Goal: Task Accomplishment & Management: Manage account settings

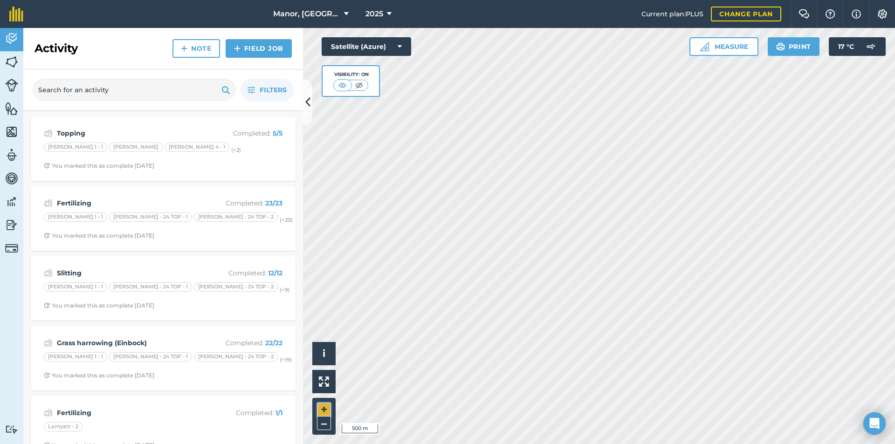
click at [321, 410] on button "+" at bounding box center [324, 410] width 14 height 14
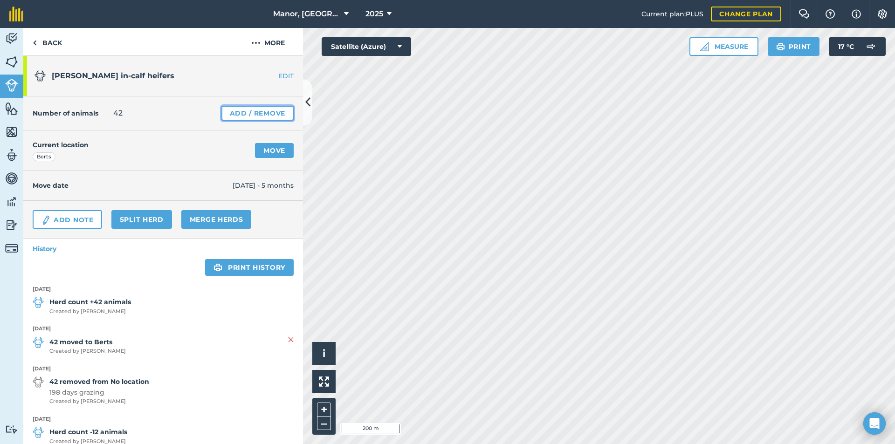
click at [260, 112] on link "Add / Remove" at bounding box center [257, 113] width 72 height 15
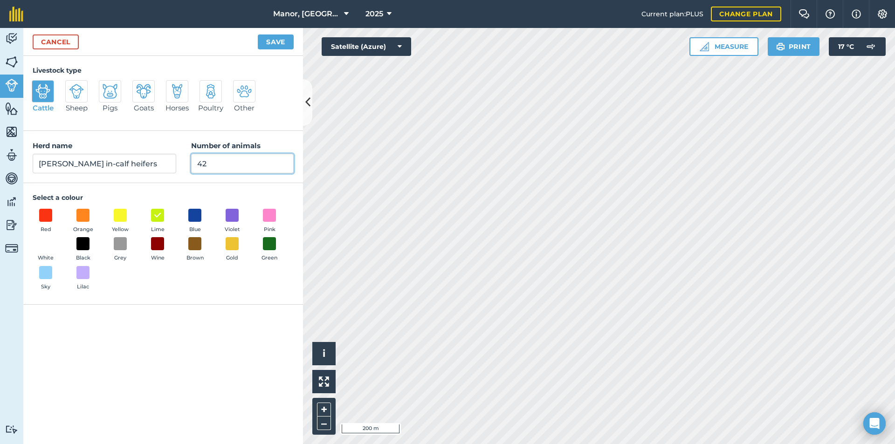
drag, startPoint x: 176, startPoint y: 164, endPoint x: 155, endPoint y: 165, distance: 21.0
click at [155, 165] on div "Herd name [PERSON_NAME] in-calf heifers Number of animals 42" at bounding box center [163, 157] width 280 height 52
type input "16"
click at [277, 40] on button "Save" at bounding box center [276, 41] width 36 height 15
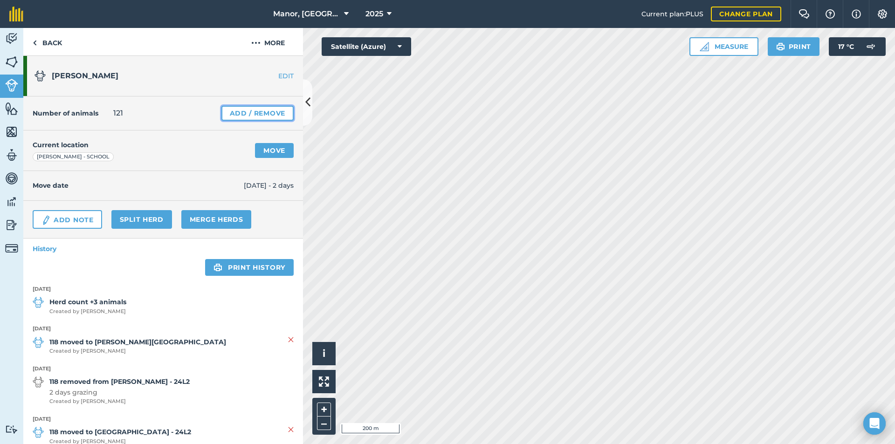
click at [266, 118] on link "Add / Remove" at bounding box center [257, 113] width 72 height 15
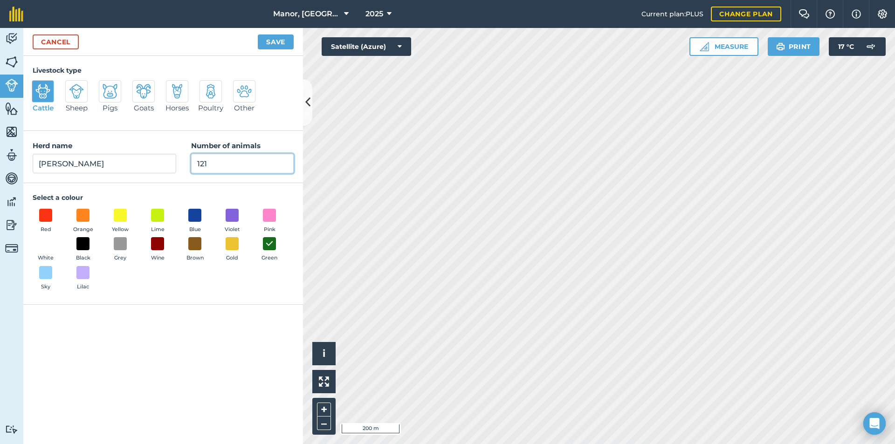
click at [241, 160] on input "121" at bounding box center [242, 164] width 103 height 20
type input "122"
click at [273, 40] on button "Save" at bounding box center [276, 41] width 36 height 15
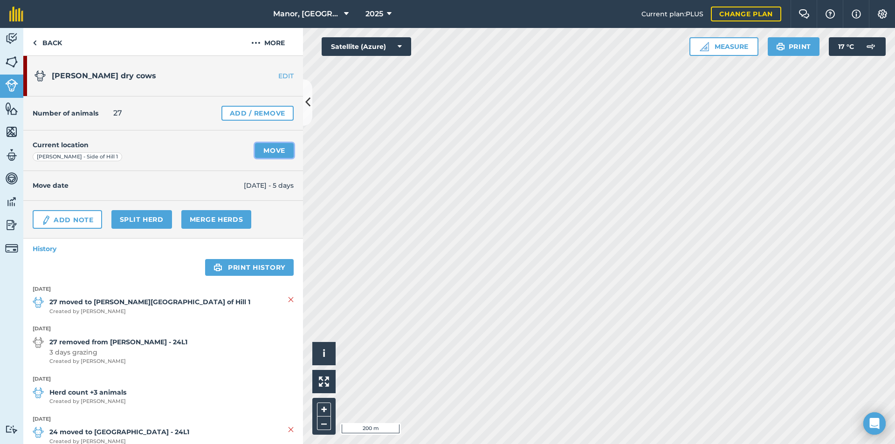
click at [269, 147] on link "Move" at bounding box center [274, 150] width 39 height 15
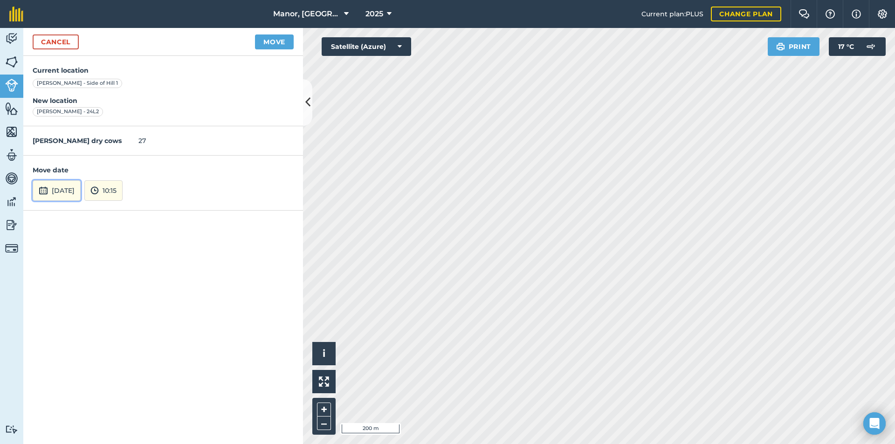
click at [73, 187] on button "[DATE]" at bounding box center [57, 190] width 48 height 21
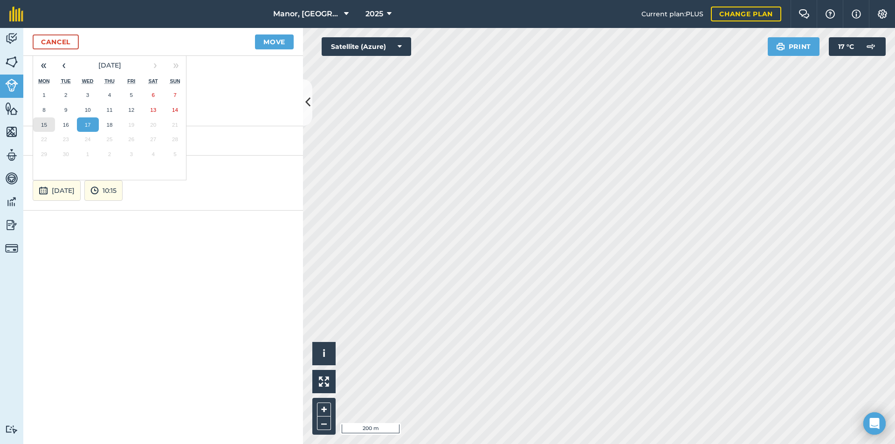
click at [42, 126] on abbr "15" at bounding box center [44, 125] width 6 height 6
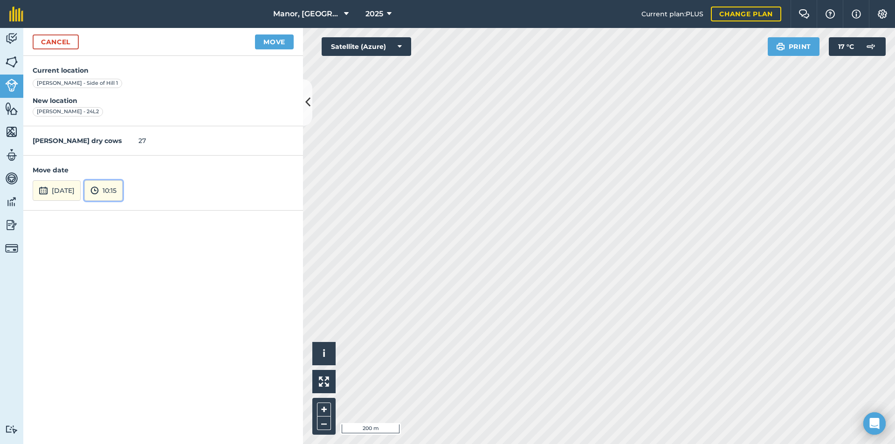
click at [99, 190] on img at bounding box center [94, 190] width 8 height 11
click at [127, 165] on button "11:30" at bounding box center [107, 166] width 44 height 15
click at [265, 41] on button "Move" at bounding box center [274, 41] width 39 height 15
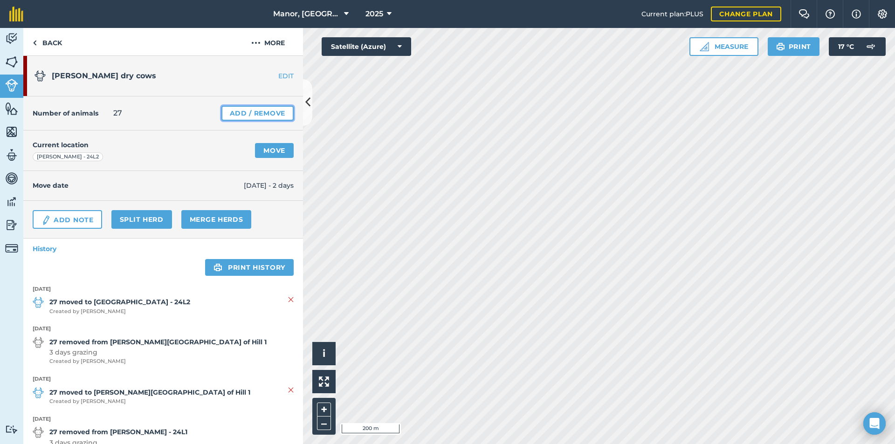
click at [235, 115] on link "Add / Remove" at bounding box center [257, 113] width 72 height 15
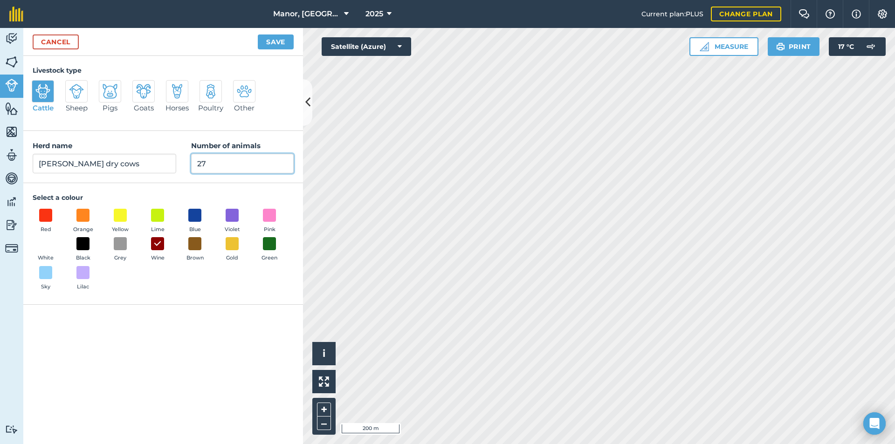
drag, startPoint x: 209, startPoint y: 168, endPoint x: 167, endPoint y: 162, distance: 41.9
click at [167, 162] on div "Herd name [PERSON_NAME] dry cows Number of animals 27" at bounding box center [163, 157] width 280 height 52
type input "24"
click at [268, 42] on button "Save" at bounding box center [276, 41] width 36 height 15
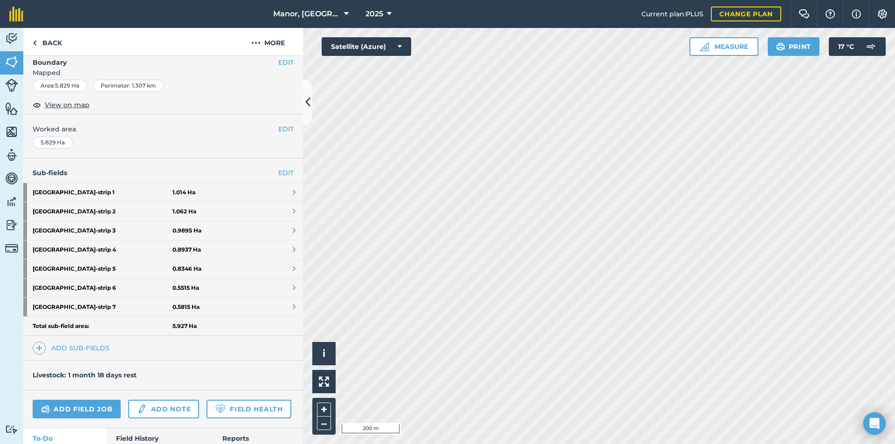
scroll to position [132, 0]
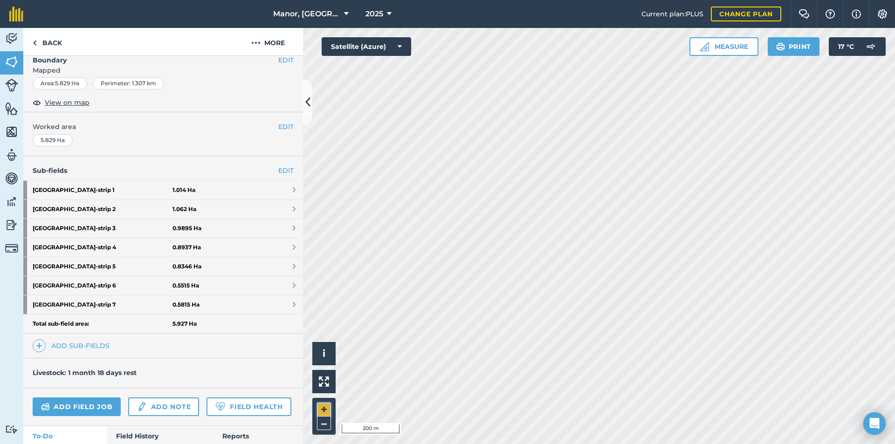
click at [323, 410] on button "+" at bounding box center [324, 410] width 14 height 14
click at [753, 444] on html "Manor, [GEOGRAPHIC_DATA], [GEOGRAPHIC_DATA] 2025 Current plan : PLUS Change pla…" at bounding box center [447, 222] width 895 height 444
click at [641, 444] on html "Manor, [GEOGRAPHIC_DATA], [GEOGRAPHIC_DATA] 2025 Current plan : PLUS Change pla…" at bounding box center [447, 222] width 895 height 444
click at [739, 46] on button "Measure" at bounding box center [723, 46] width 69 height 19
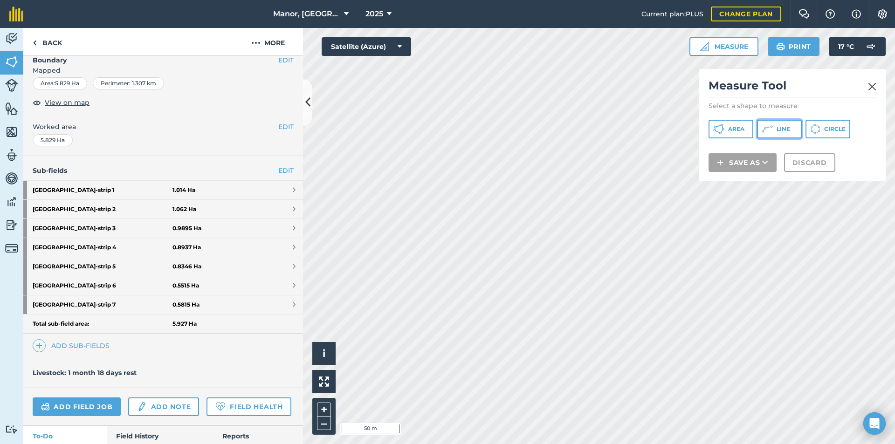
click at [785, 128] on span "Line" at bounding box center [784, 128] width 14 height 7
click at [873, 85] on img at bounding box center [872, 86] width 8 height 11
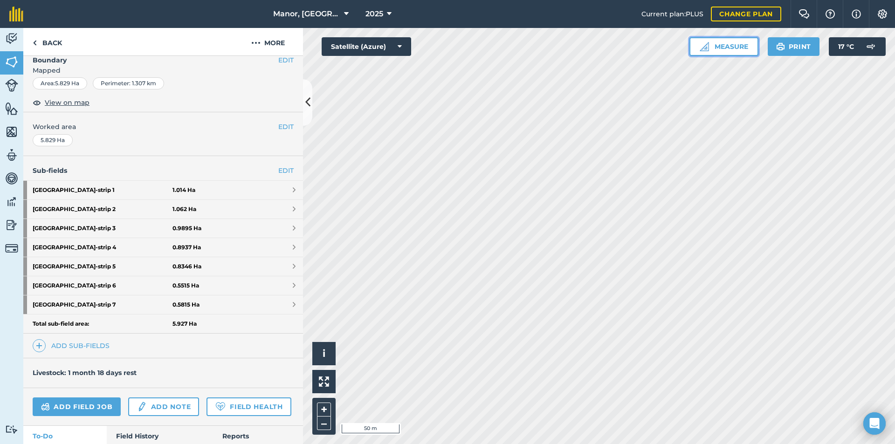
click at [742, 48] on button "Measure" at bounding box center [723, 46] width 69 height 19
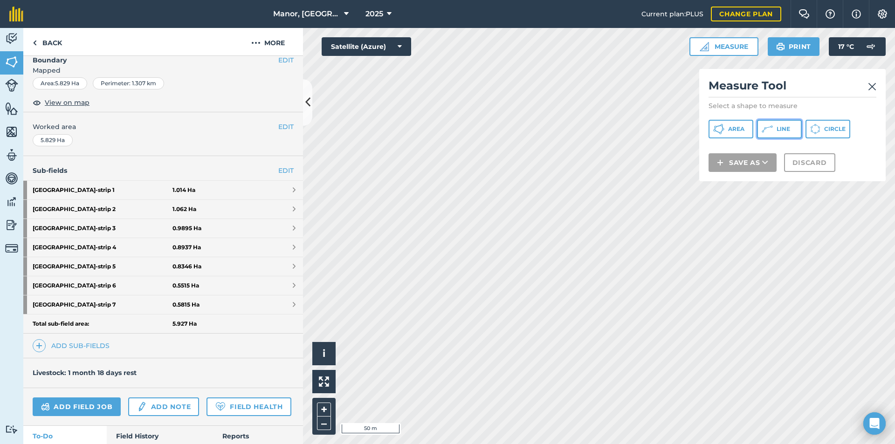
click at [775, 129] on button "Line" at bounding box center [779, 129] width 45 height 19
click at [872, 88] on img at bounding box center [872, 86] width 8 height 11
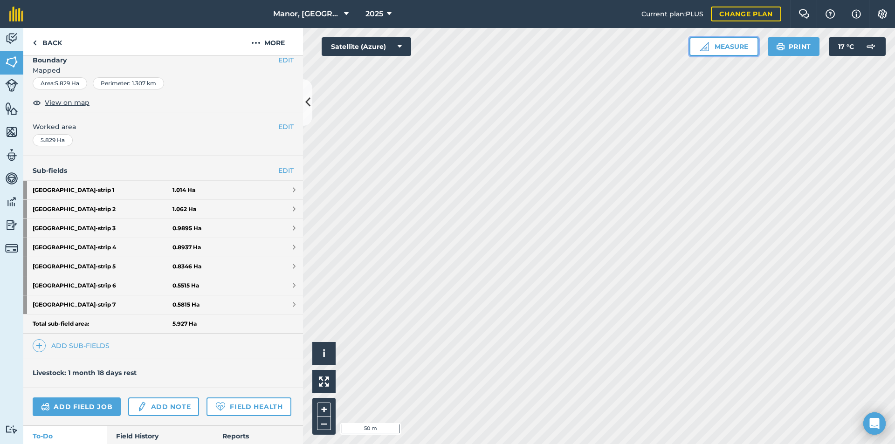
click at [741, 44] on button "Measure" at bounding box center [723, 46] width 69 height 19
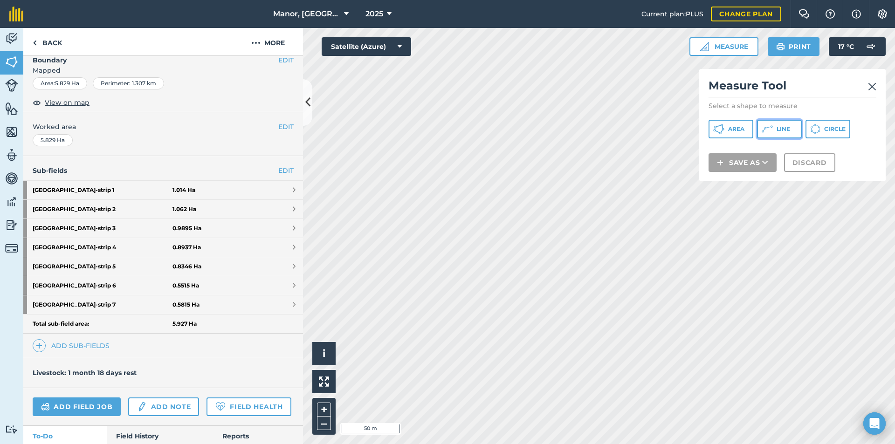
click at [775, 133] on button "Line" at bounding box center [779, 129] width 45 height 19
click at [871, 85] on img at bounding box center [872, 86] width 8 height 11
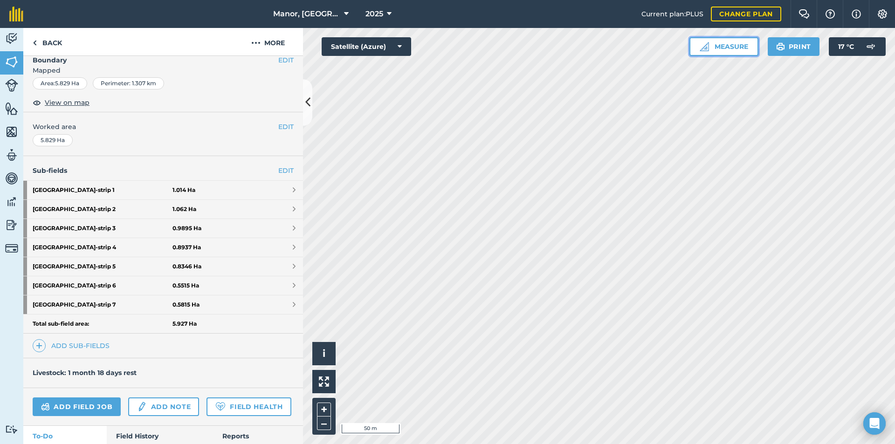
click at [737, 43] on button "Measure" at bounding box center [723, 46] width 69 height 19
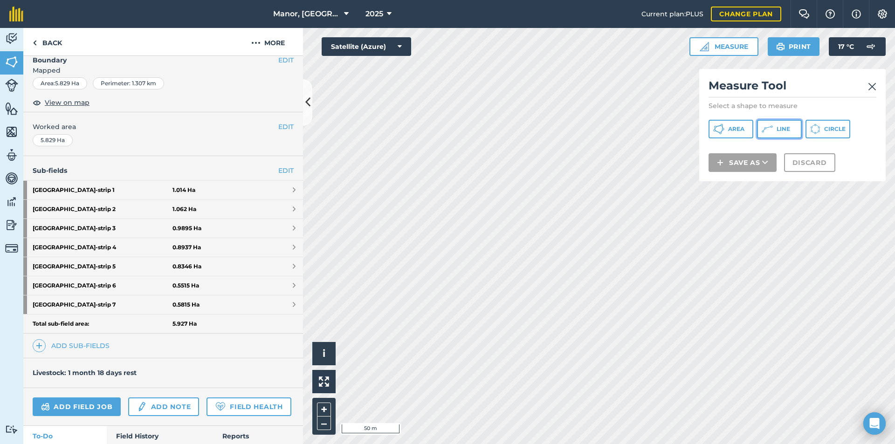
click at [775, 129] on button "Line" at bounding box center [779, 129] width 45 height 19
click at [831, 130] on span "Circle" at bounding box center [834, 128] width 21 height 7
click at [775, 128] on button "Line" at bounding box center [779, 129] width 45 height 19
click at [323, 414] on button "+" at bounding box center [324, 410] width 14 height 14
click at [876, 86] on img at bounding box center [872, 86] width 8 height 11
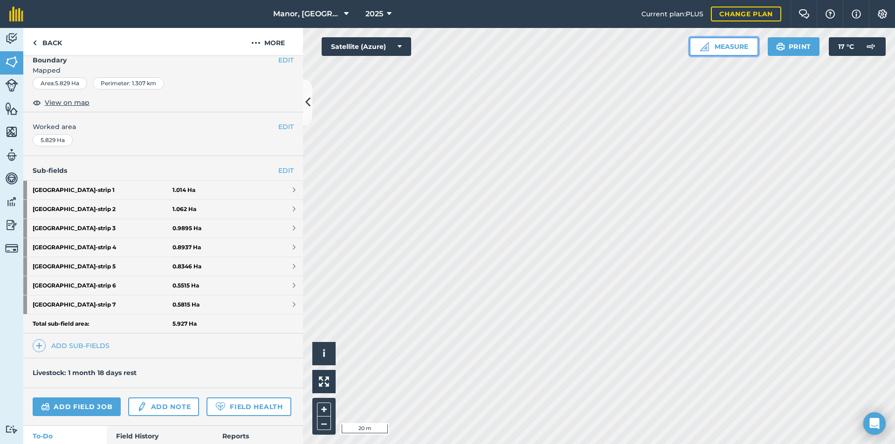
click at [739, 49] on button "Measure" at bounding box center [723, 46] width 69 height 19
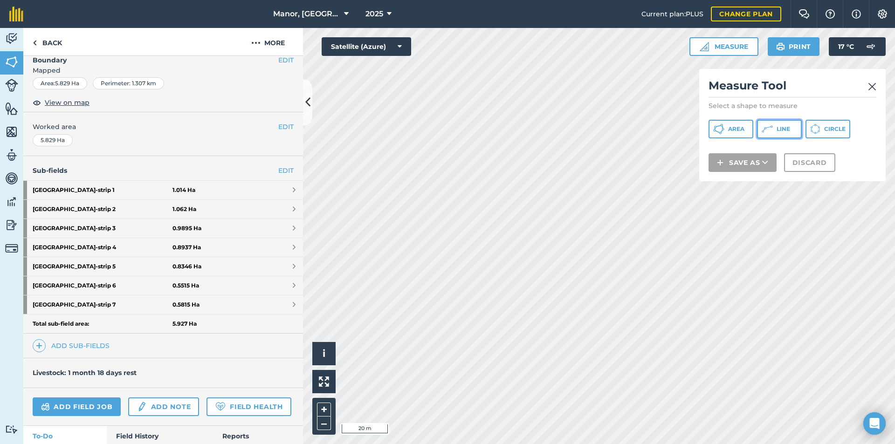
click at [772, 131] on icon at bounding box center [767, 129] width 11 height 11
click at [869, 85] on img at bounding box center [872, 86] width 8 height 11
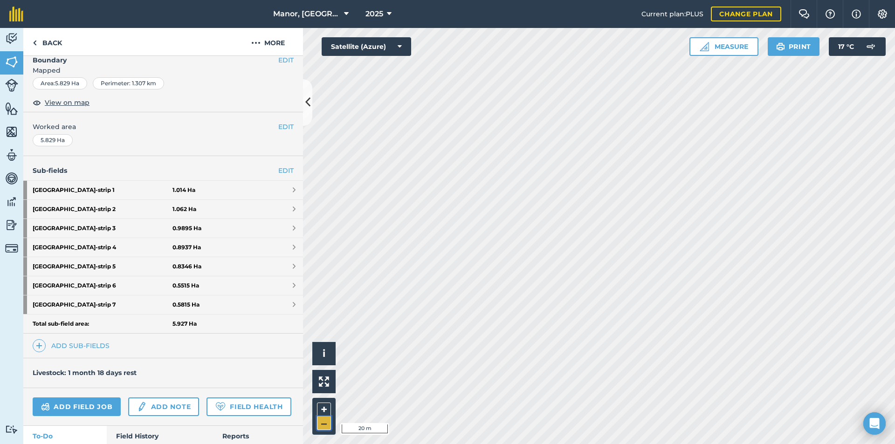
click at [324, 424] on button "–" at bounding box center [324, 424] width 14 height 14
click at [742, 44] on button "Measure" at bounding box center [723, 46] width 69 height 19
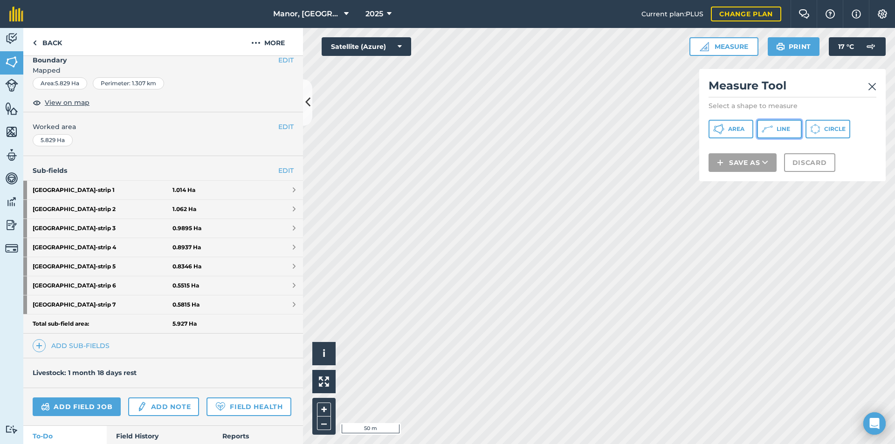
click at [772, 130] on icon at bounding box center [767, 129] width 11 height 11
click at [820, 128] on icon at bounding box center [815, 129] width 10 height 10
click at [787, 128] on span "Line" at bounding box center [784, 128] width 14 height 7
click at [871, 85] on img at bounding box center [872, 86] width 8 height 11
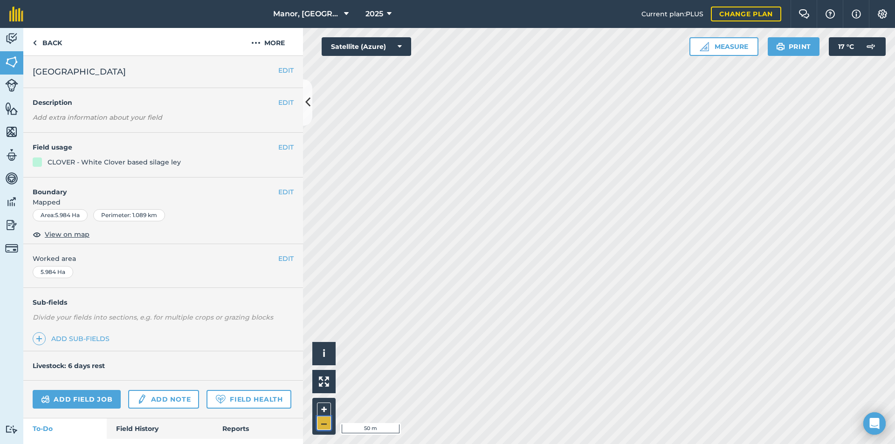
click at [322, 428] on button "–" at bounding box center [324, 424] width 14 height 14
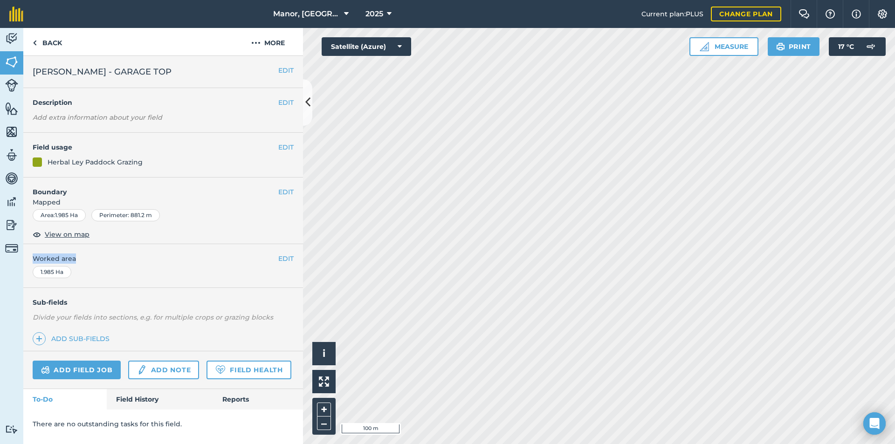
drag, startPoint x: 213, startPoint y: 258, endPoint x: 224, endPoint y: 231, distance: 29.5
click at [224, 231] on div "EDIT [PERSON_NAME] - GARAGE TOP EDIT Description Add extra information about yo…" at bounding box center [163, 250] width 280 height 388
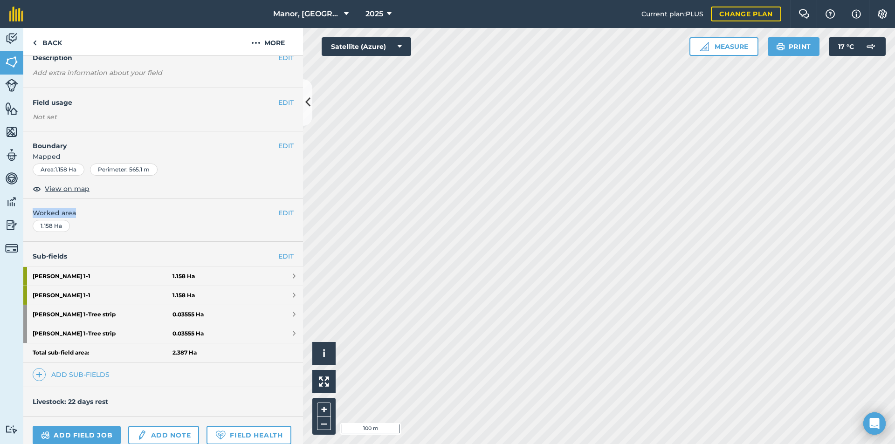
scroll to position [46, 0]
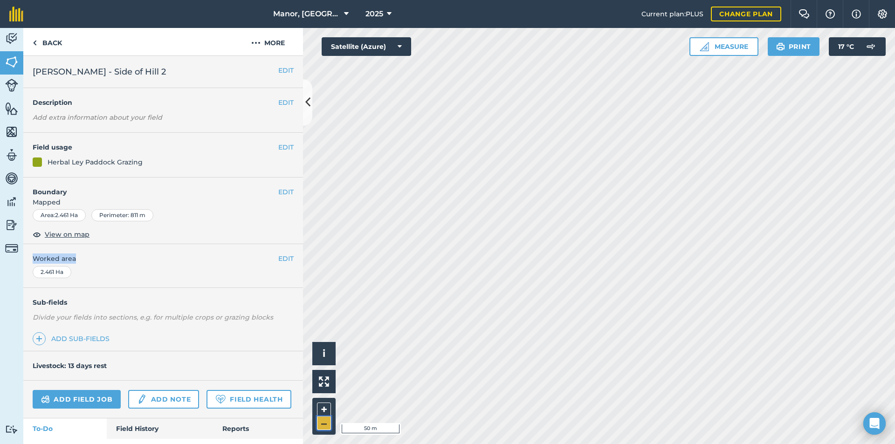
click at [323, 423] on button "–" at bounding box center [324, 424] width 14 height 14
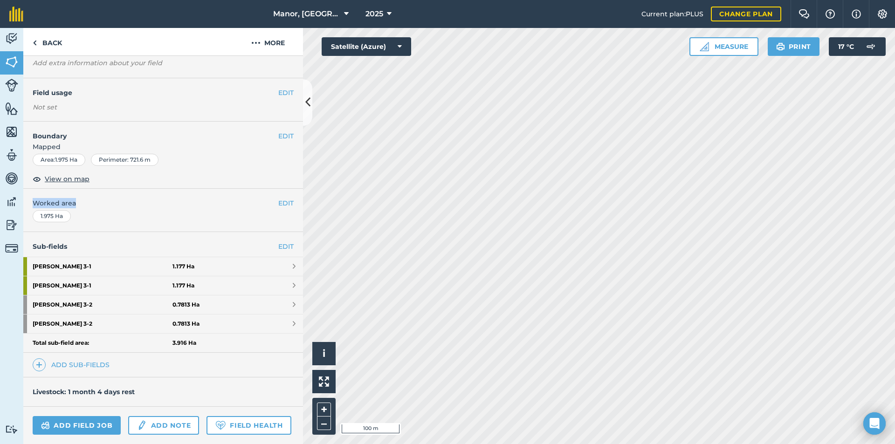
scroll to position [61, 0]
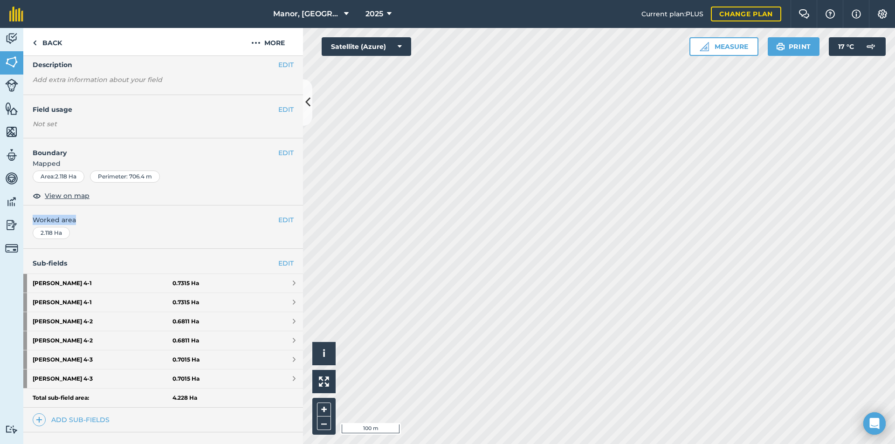
scroll to position [36, 0]
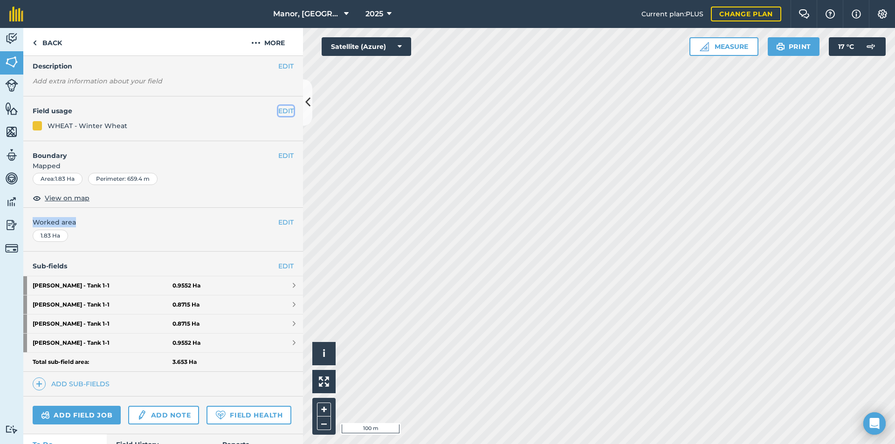
click at [282, 113] on button "EDIT" at bounding box center [285, 111] width 15 height 10
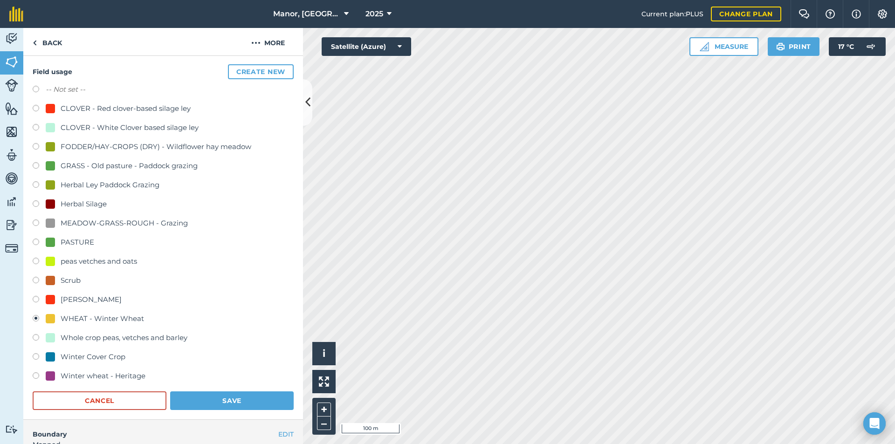
scroll to position [73, 0]
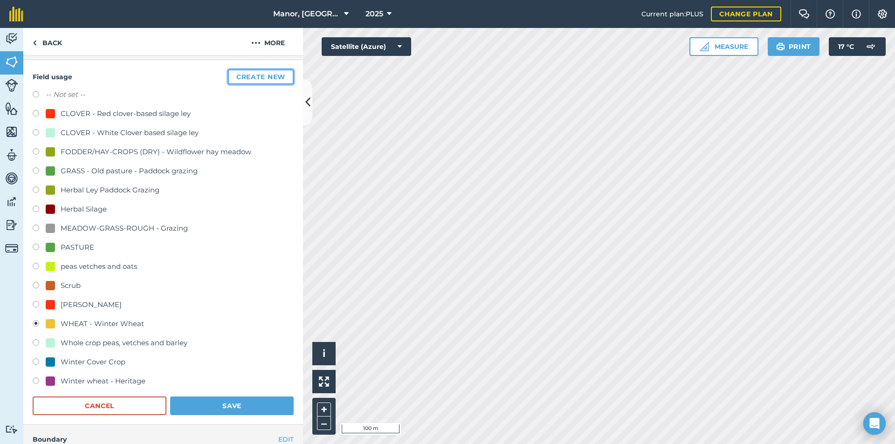
click at [254, 79] on button "Create new" at bounding box center [261, 76] width 66 height 15
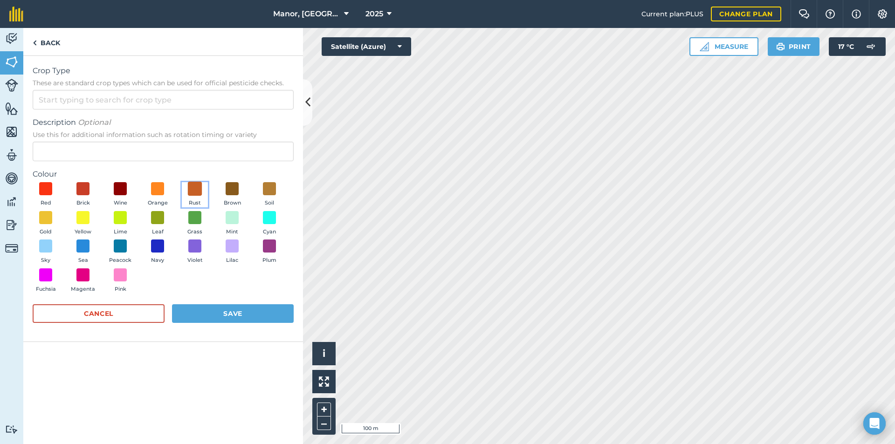
click at [199, 191] on span at bounding box center [195, 189] width 14 height 14
click at [146, 96] on input "Crop Type These are standard crop types which can be used for official pesticid…" at bounding box center [163, 100] width 261 height 20
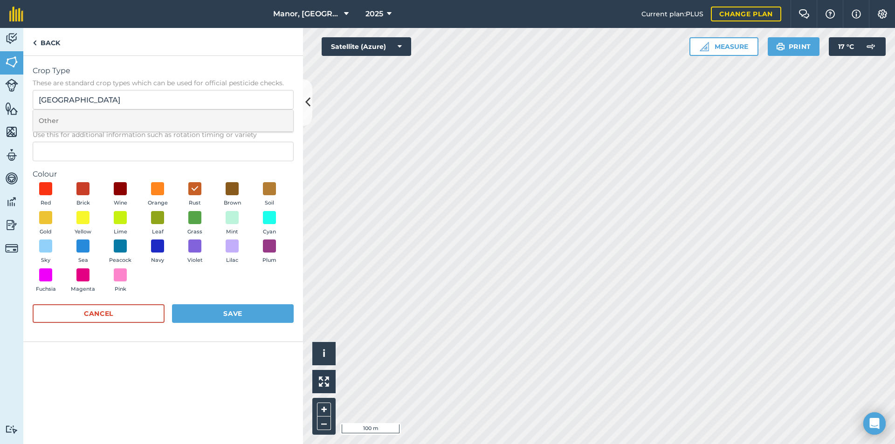
click at [86, 121] on li "Other" at bounding box center [163, 121] width 260 height 22
type input "Other"
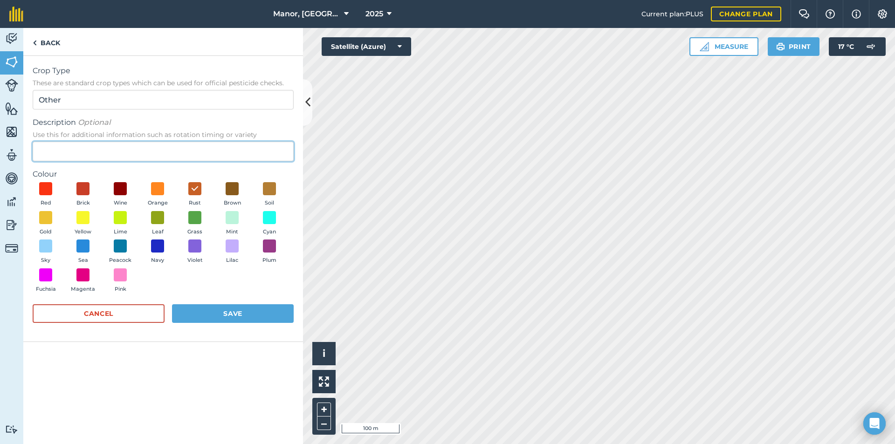
click at [85, 152] on input "Description Optional Use this for additional information such as rotation timin…" at bounding box center [163, 152] width 261 height 20
type input "G"
type input "Multi-grass ley paddock grazing"
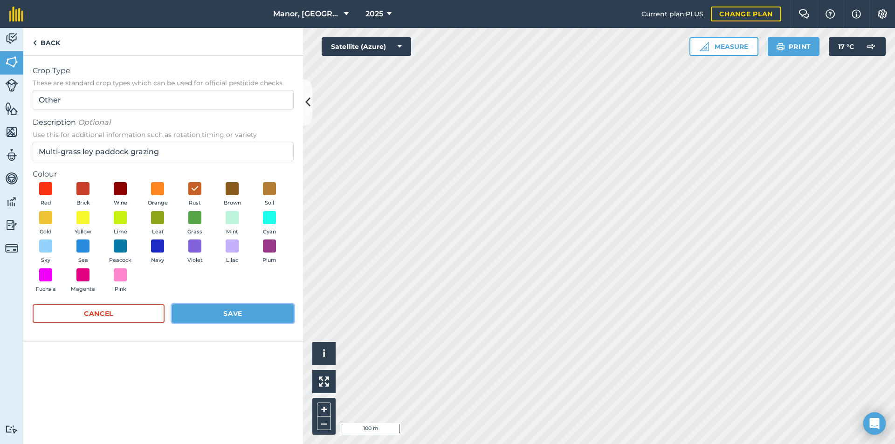
click at [230, 311] on button "Save" at bounding box center [233, 313] width 122 height 19
